Goal: Task Accomplishment & Management: Manage account settings

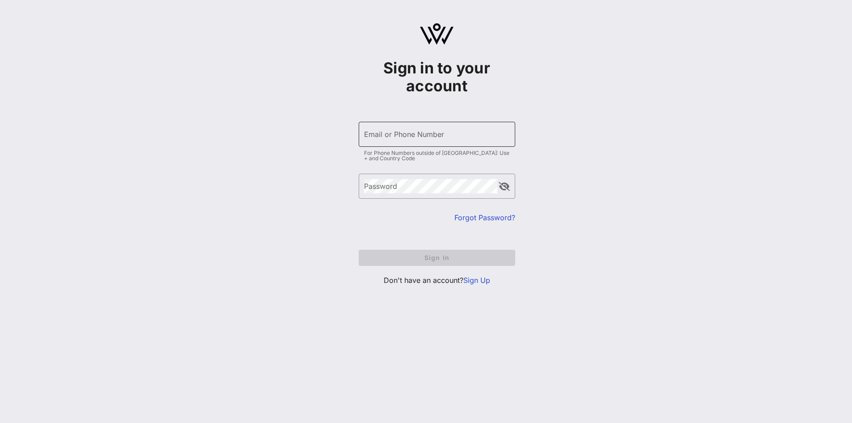
type input "[EMAIL_ADDRESS][DOMAIN_NAME]"
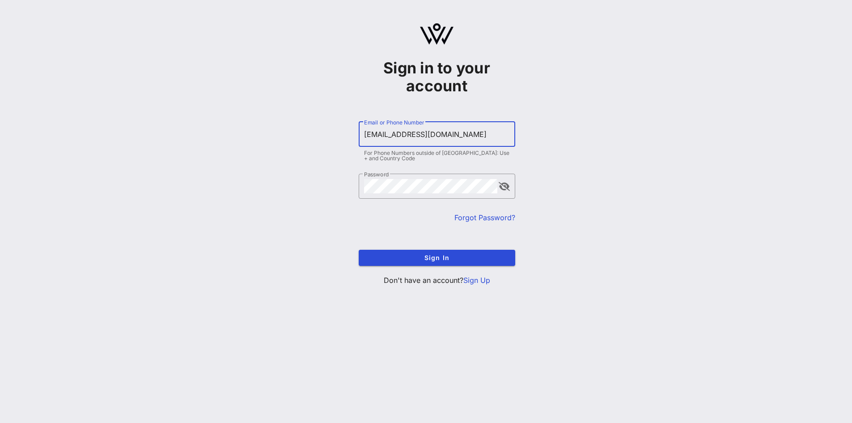
click at [437, 135] on input "[EMAIL_ADDRESS][DOMAIN_NAME]" at bounding box center [437, 134] width 146 height 14
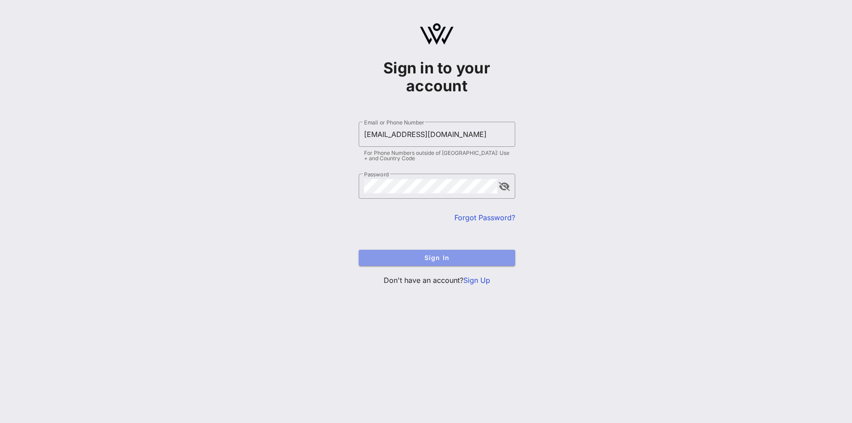
click at [422, 259] on span "Sign In" at bounding box center [437, 258] width 142 height 8
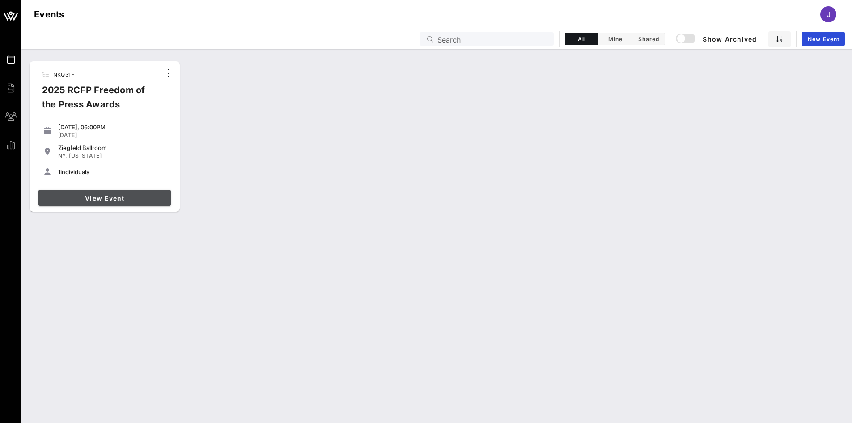
click at [103, 200] on span "View Event" at bounding box center [104, 198] width 125 height 8
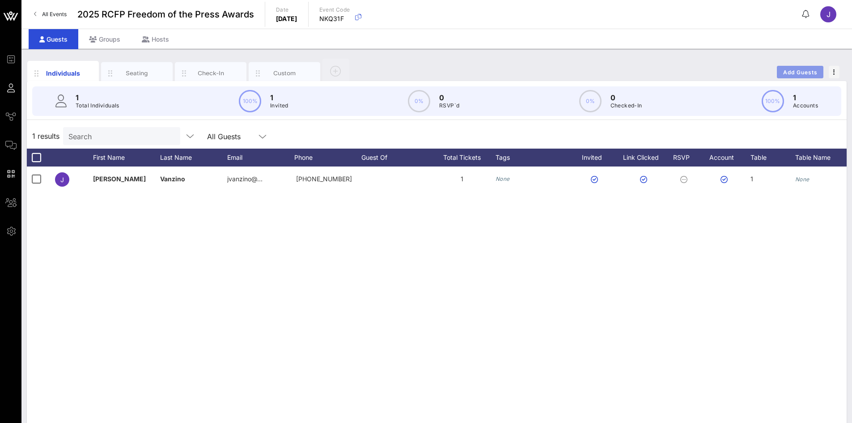
click at [795, 72] on span "Add Guests" at bounding box center [800, 72] width 35 height 7
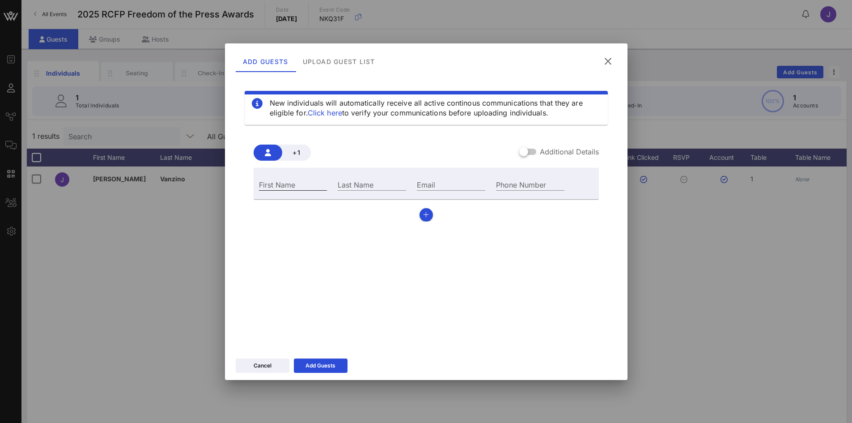
click at [304, 181] on input "First Name" at bounding box center [293, 185] width 68 height 12
type input "[PERSON_NAME]"
type input "Hoops"
type input "[EMAIL_ADDRESS][DOMAIN_NAME]"
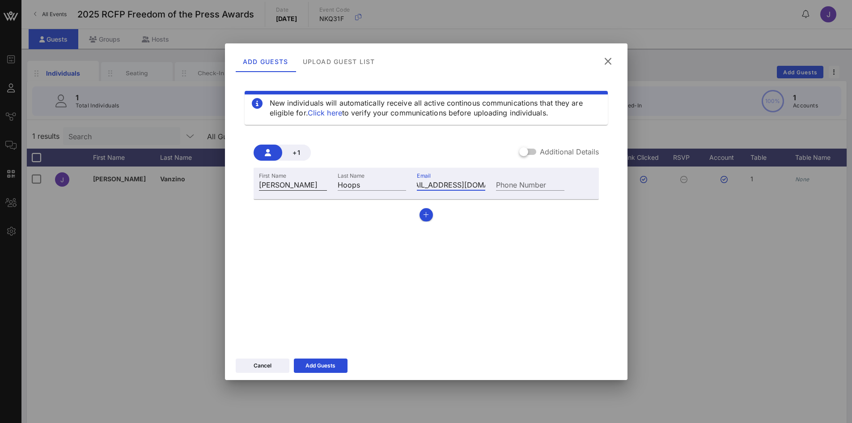
scroll to position [0, 0]
click at [527, 149] on div at bounding box center [523, 151] width 15 height 15
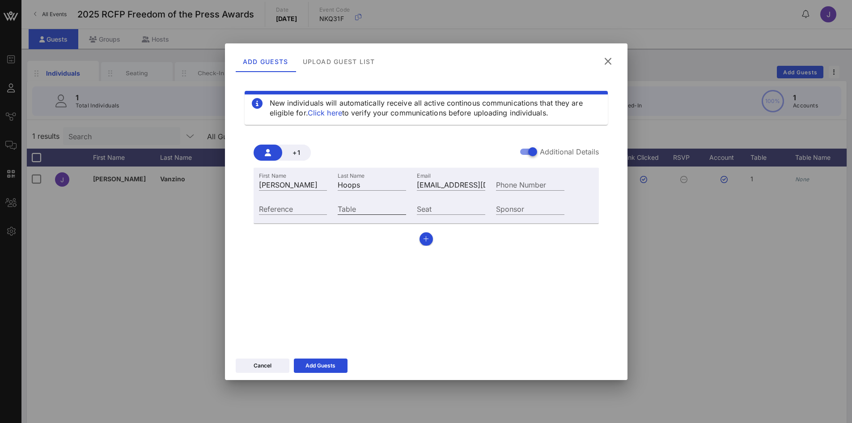
click at [359, 208] on input "Table" at bounding box center [372, 209] width 68 height 12
type input "1"
click at [508, 210] on input "Sponsor" at bounding box center [530, 209] width 68 height 12
type input "IWSE"
click at [315, 208] on input "Reference" at bounding box center [293, 209] width 68 height 12
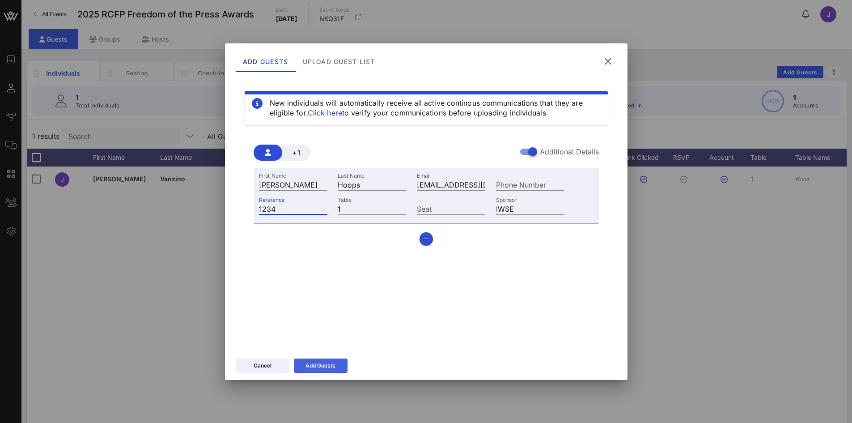
type input "1234"
click at [318, 366] on button "Add Guests" at bounding box center [321, 365] width 54 height 14
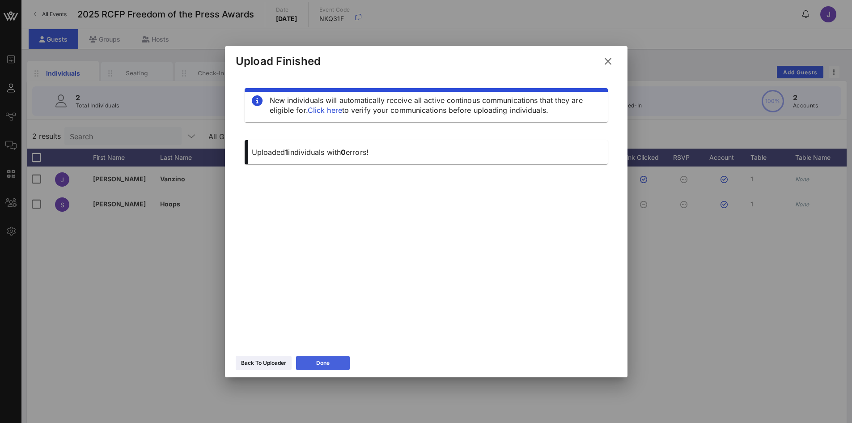
click at [315, 360] on button "Done" at bounding box center [323, 363] width 54 height 14
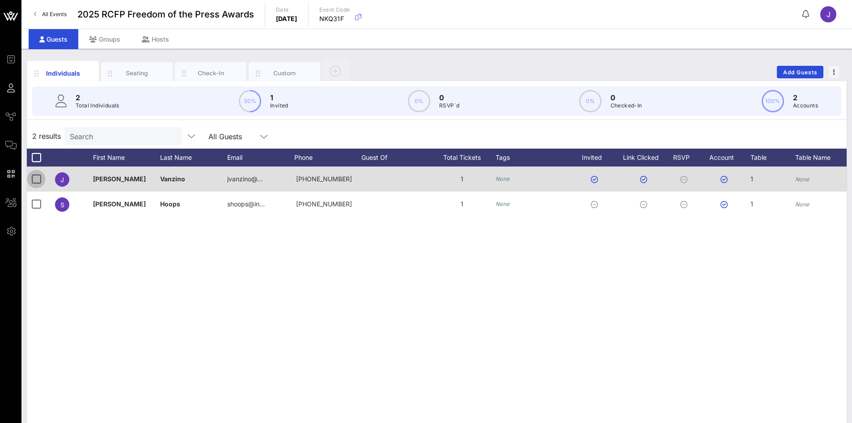
click at [32, 177] on div at bounding box center [36, 178] width 15 height 15
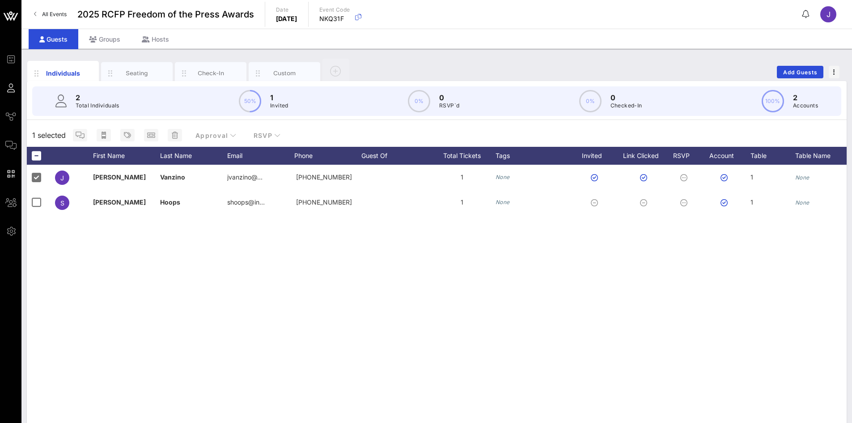
click at [819, 376] on div "[PERSON_NAME][GEOGRAPHIC_DATA] jvanzino@… [PHONE_NUMBER] 1 None 1 None None Non…" at bounding box center [437, 299] width 820 height 268
drag, startPoint x: 813, startPoint y: 370, endPoint x: 820, endPoint y: 400, distance: 30.9
click at [820, 400] on div "[PERSON_NAME][GEOGRAPHIC_DATA] jvanzino@… [PHONE_NUMBER] 1 None 1 None None Non…" at bounding box center [437, 299] width 820 height 268
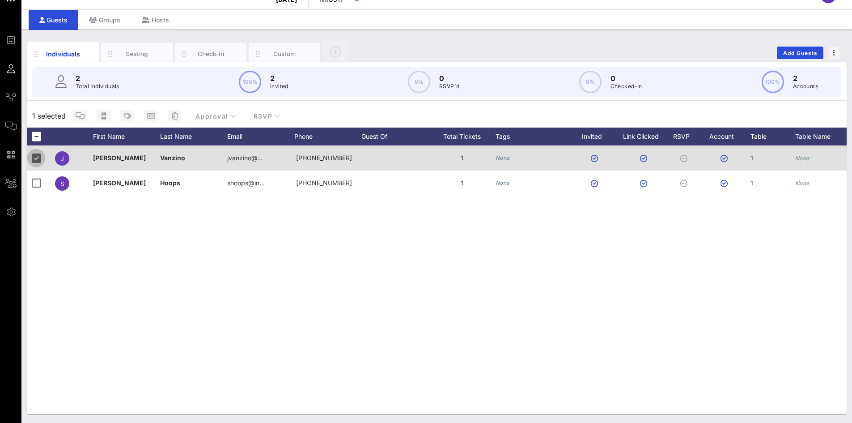
click at [34, 161] on div at bounding box center [36, 157] width 15 height 15
click at [35, 159] on div at bounding box center [36, 157] width 15 height 15
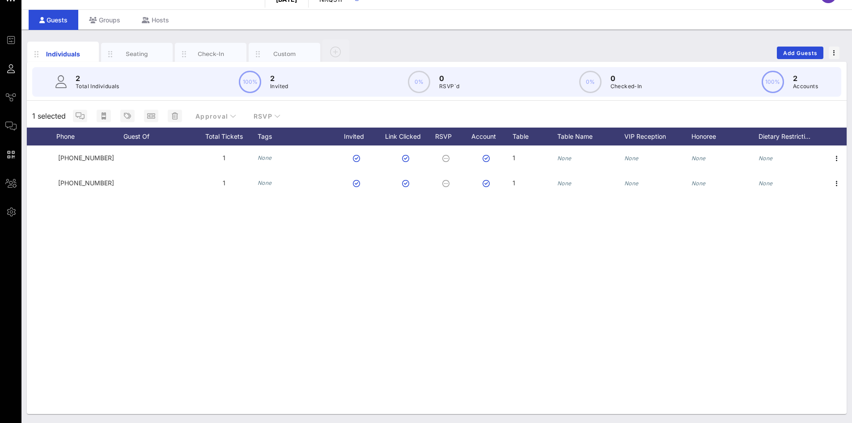
scroll to position [0, 239]
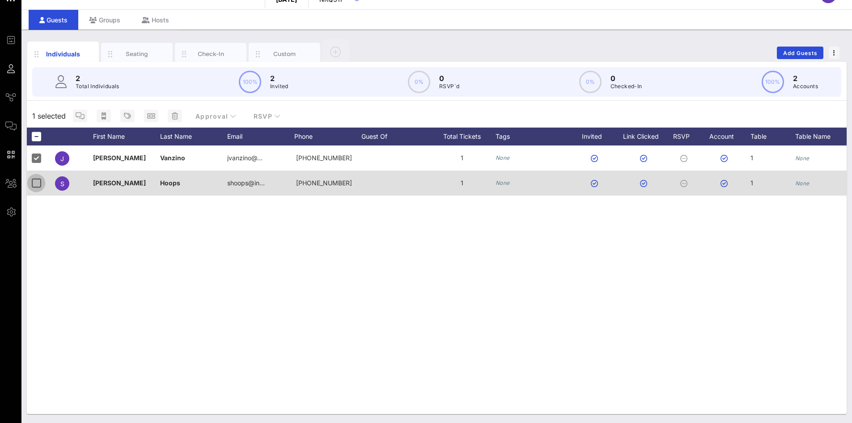
click at [39, 182] on div at bounding box center [36, 182] width 15 height 15
click at [32, 184] on div at bounding box center [36, 182] width 15 height 15
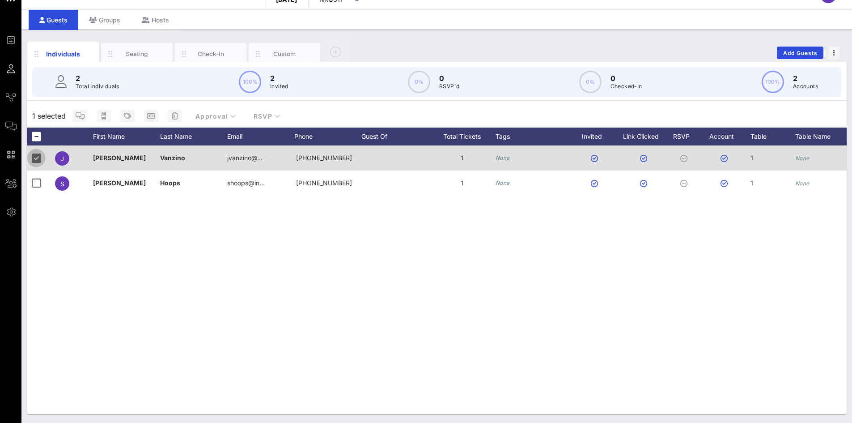
click at [37, 161] on div at bounding box center [36, 157] width 15 height 15
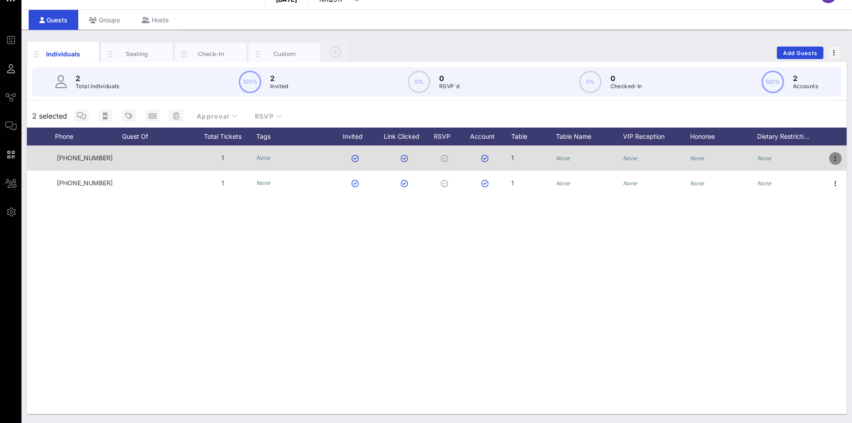
click at [837, 155] on icon "button" at bounding box center [835, 158] width 11 height 11
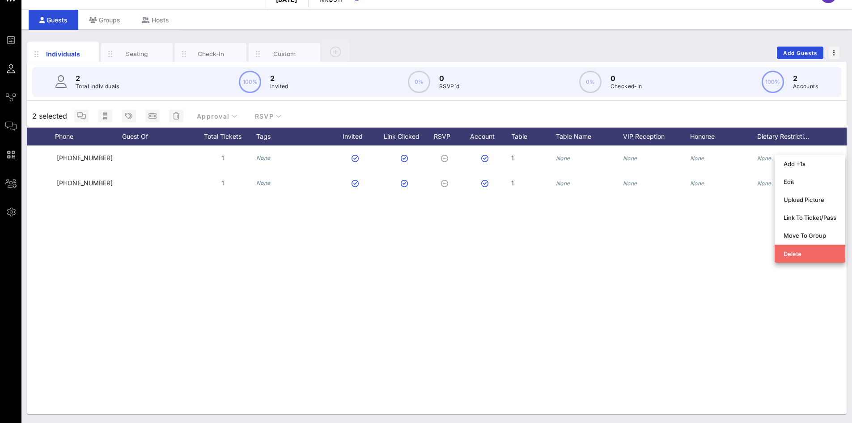
click at [810, 258] on div "Delete" at bounding box center [810, 254] width 53 height 14
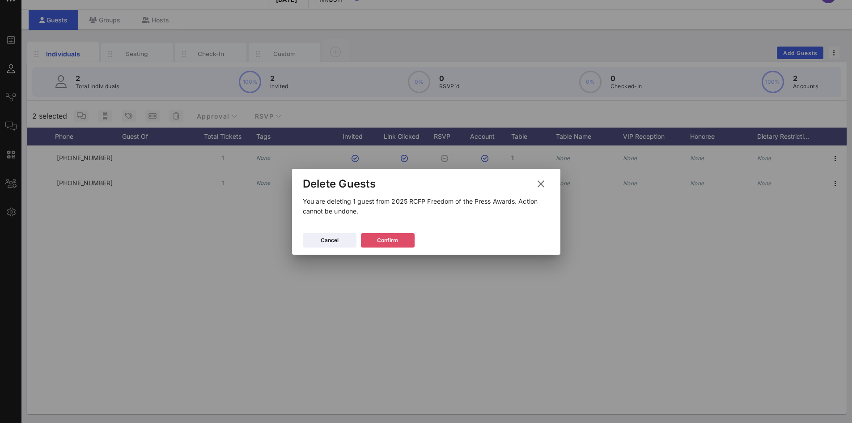
click at [401, 244] on button "Confirm" at bounding box center [388, 240] width 54 height 14
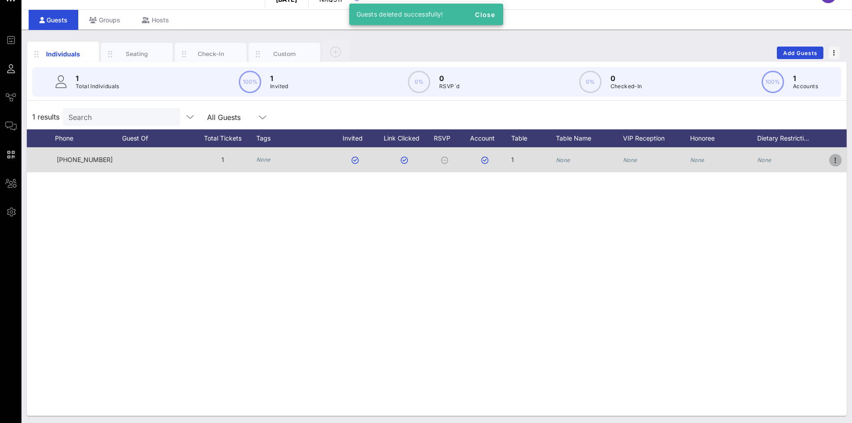
click at [837, 158] on icon "button" at bounding box center [835, 160] width 11 height 11
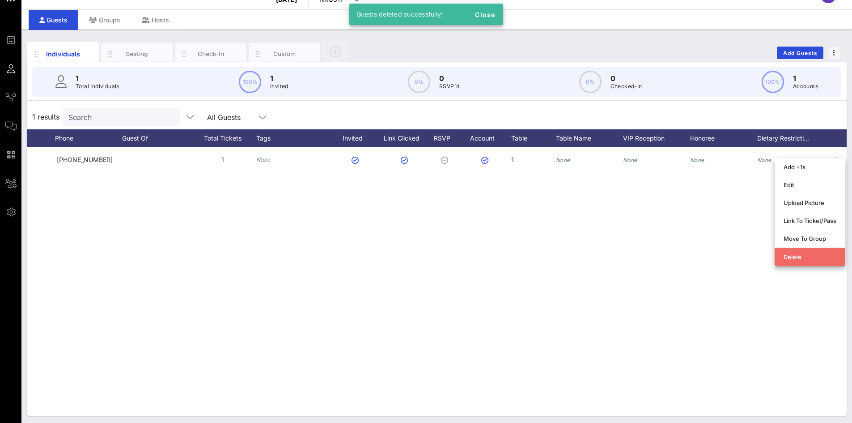
click at [797, 259] on div "Delete" at bounding box center [810, 256] width 53 height 7
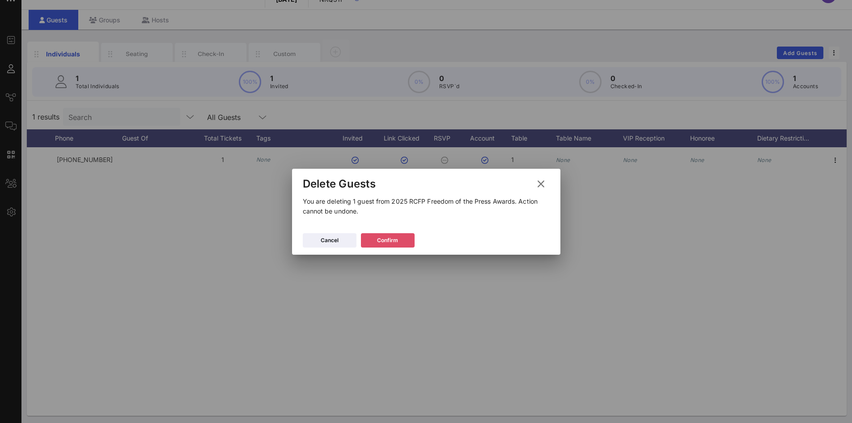
click at [389, 242] on icon at bounding box center [388, 240] width 8 height 8
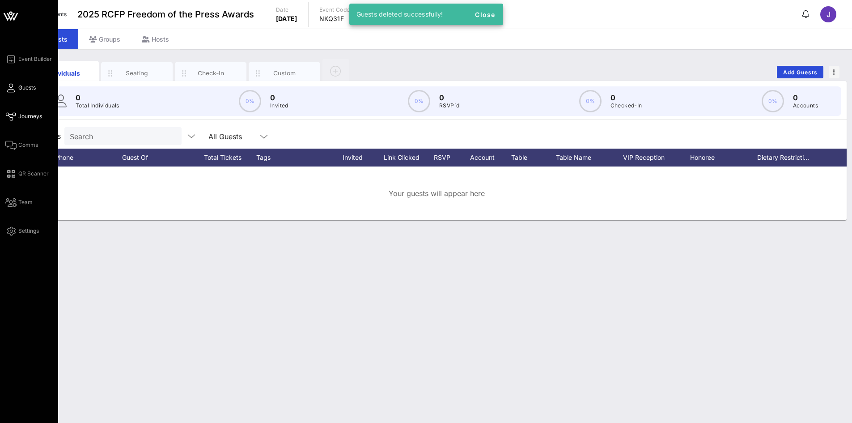
click at [16, 117] on icon at bounding box center [10, 116] width 11 height 1
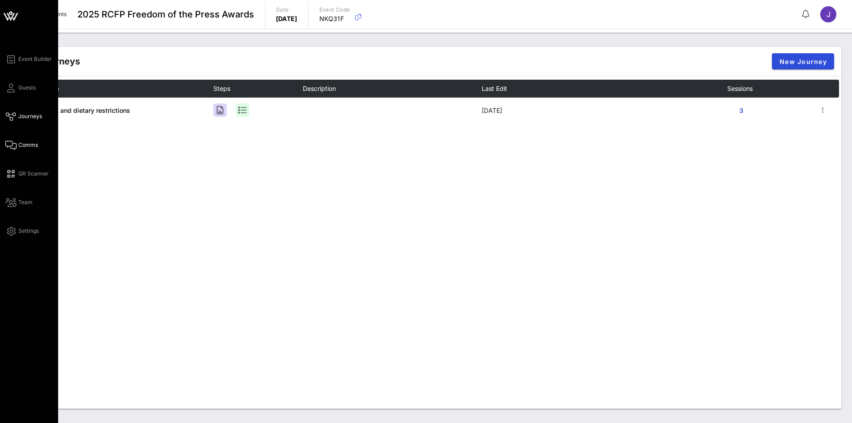
click at [10, 146] on icon at bounding box center [10, 145] width 11 height 1
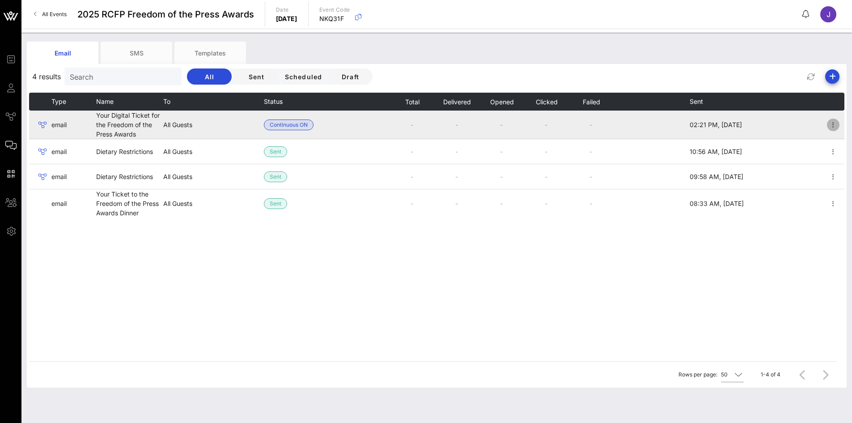
click at [835, 126] on icon "button" at bounding box center [833, 124] width 11 height 11
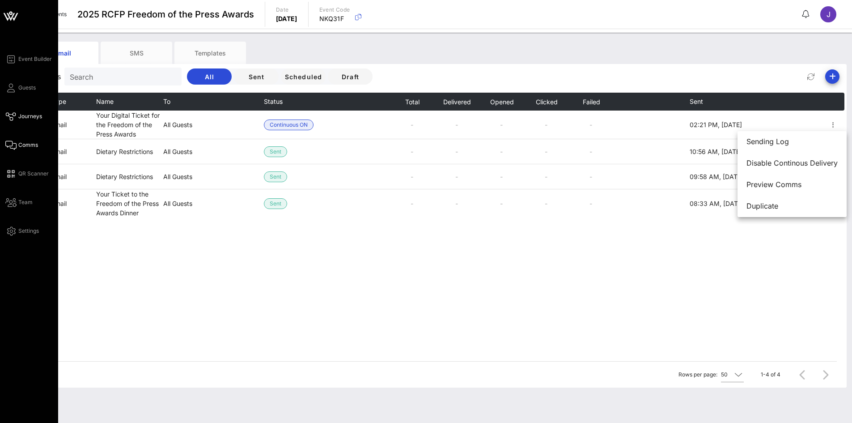
click at [10, 116] on icon at bounding box center [10, 116] width 11 height 1
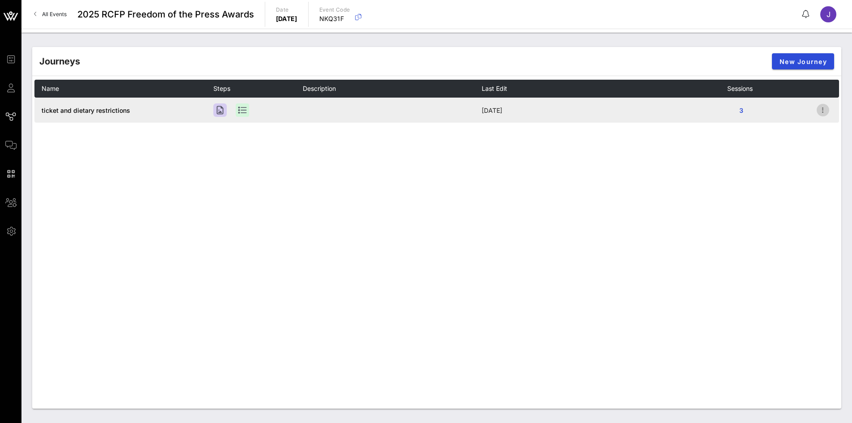
click at [824, 106] on icon "button" at bounding box center [823, 110] width 11 height 11
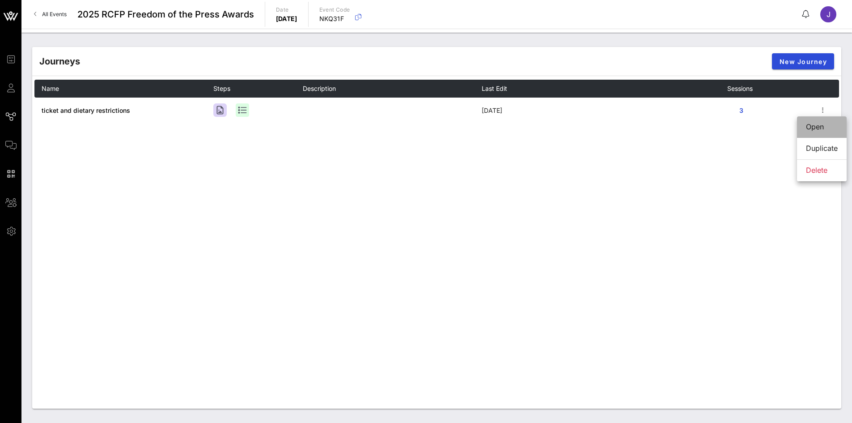
click at [817, 127] on div "Open" at bounding box center [822, 127] width 32 height 9
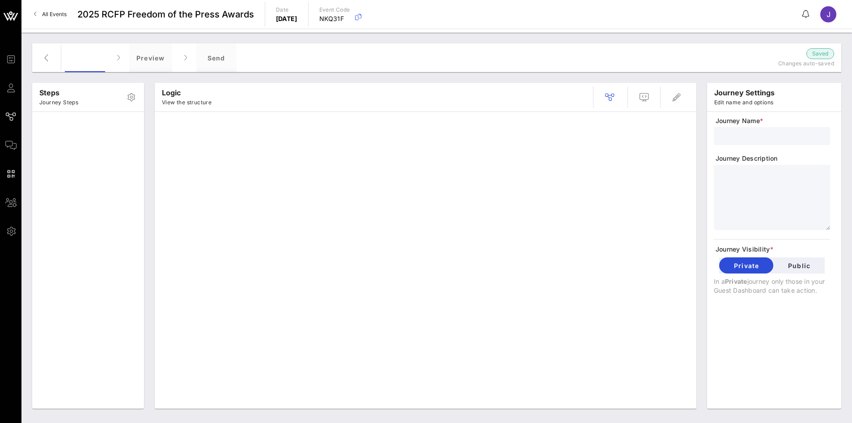
type input "ticket and dietary restrictions"
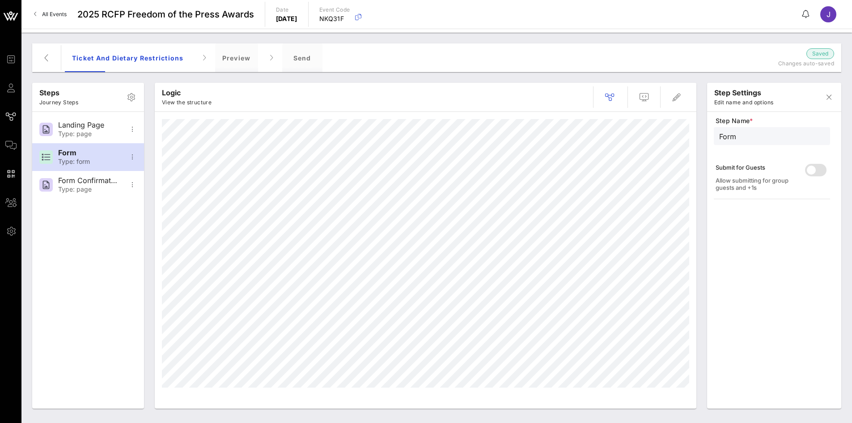
type input "Landing Page"
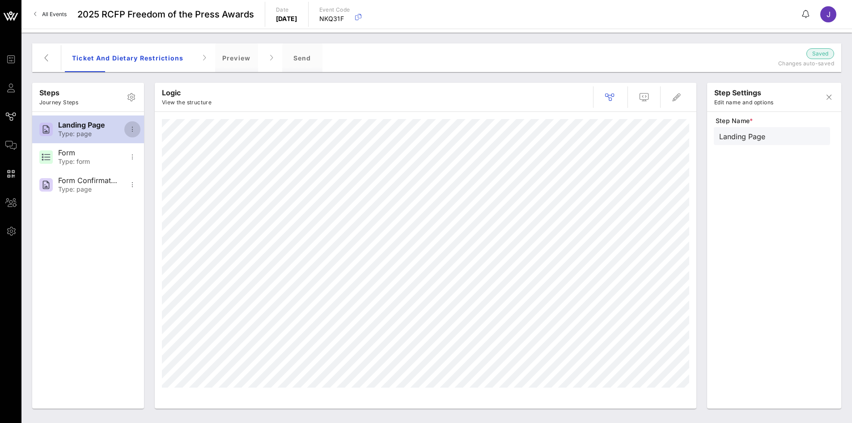
click at [132, 129] on icon "button" at bounding box center [132, 129] width 11 height 11
click at [676, 97] on icon "button" at bounding box center [677, 97] width 11 height 11
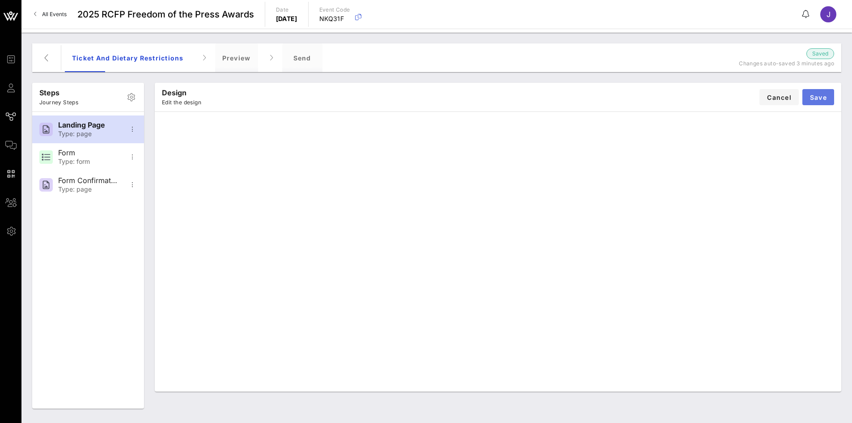
click at [825, 97] on span "Save" at bounding box center [818, 98] width 17 height 8
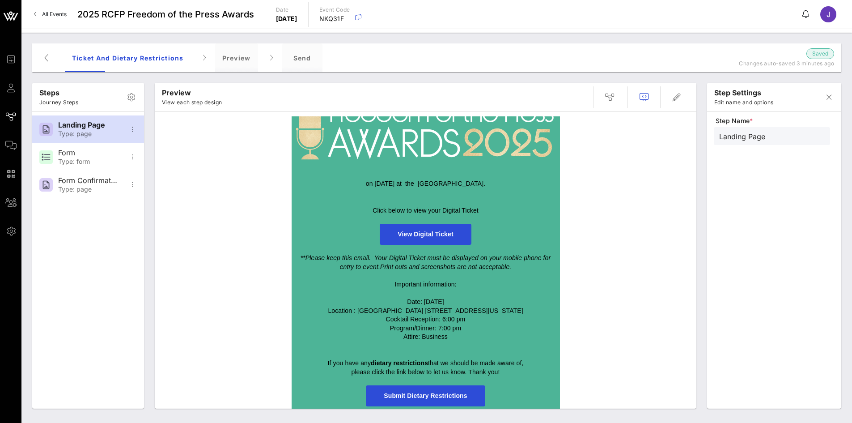
scroll to position [131, 0]
